Goal: Information Seeking & Learning: Understand process/instructions

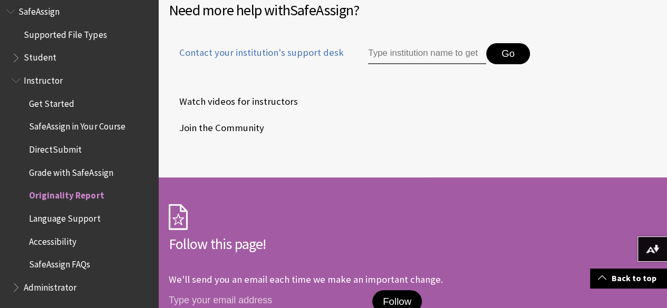
scroll to position [3810, 0]
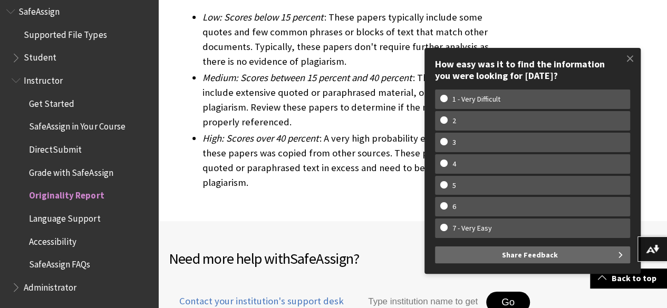
click at [60, 30] on span "Supported File Types" at bounding box center [65, 33] width 83 height 14
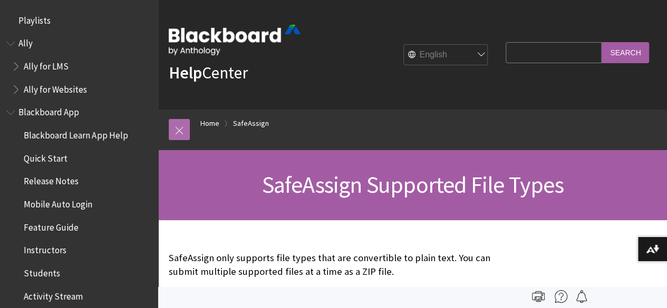
scroll to position [1157, 0]
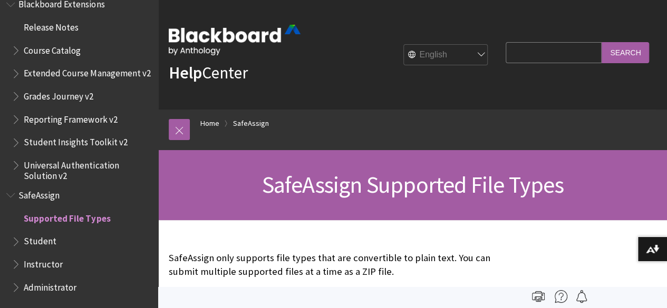
click at [15, 246] on span "Book outline for Blackboard SafeAssign" at bounding box center [17, 239] width 11 height 13
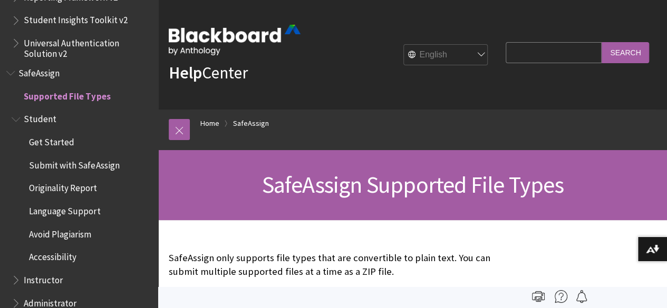
scroll to position [1285, 0]
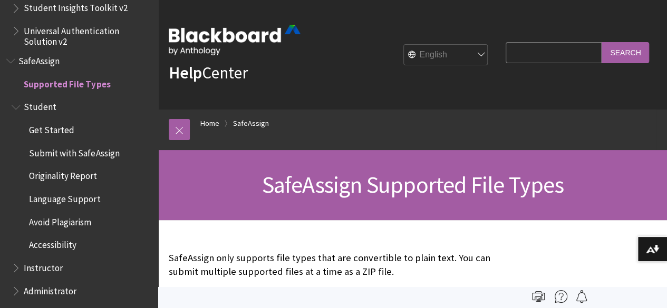
click at [73, 158] on span "Submit with SafeAssign" at bounding box center [74, 151] width 90 height 14
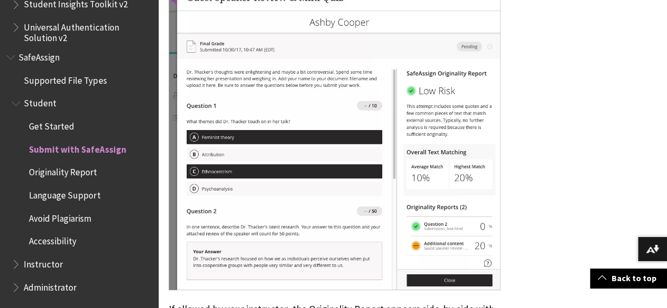
scroll to position [2002, 0]
